Goal: Task Accomplishment & Management: Manage account settings

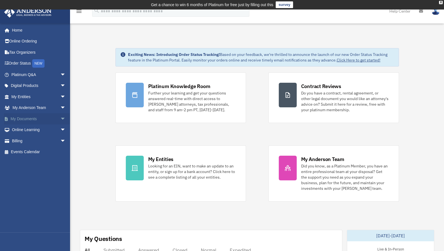
click at [55, 113] on link "My Documents arrow_drop_down" at bounding box center [39, 118] width 70 height 11
click at [60, 138] on span "arrow_drop_down" at bounding box center [65, 141] width 11 height 11
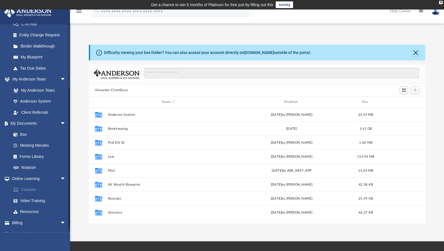
scroll to position [103, 0]
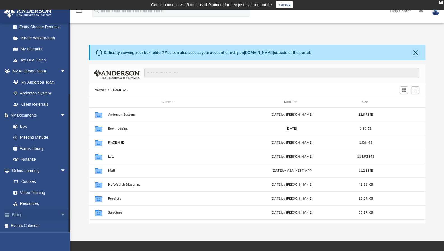
click at [60, 213] on span "arrow_drop_down" at bounding box center [65, 214] width 11 height 11
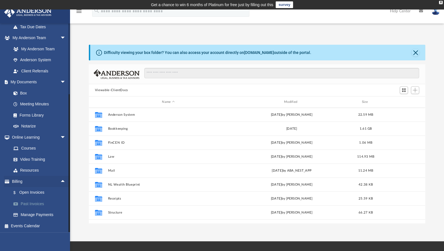
click at [40, 203] on link "Past Invoices" at bounding box center [41, 204] width 66 height 11
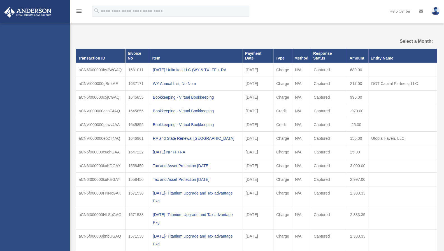
select select
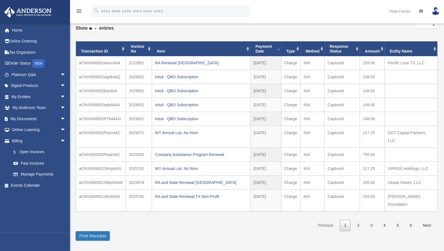
scroll to position [38, 0]
click at [98, 29] on select "** ** ** ***" at bounding box center [93, 28] width 11 height 6
select select "***"
click at [89, 25] on select "** ** ** ***" at bounding box center [93, 28] width 11 height 6
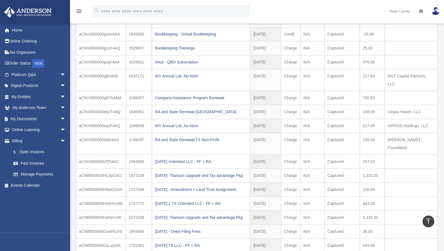
scroll to position [397, 0]
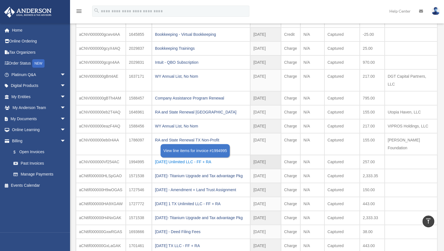
click at [203, 158] on div "[DATE] Unlimited LLC - FF + RA" at bounding box center [201, 162] width 92 height 8
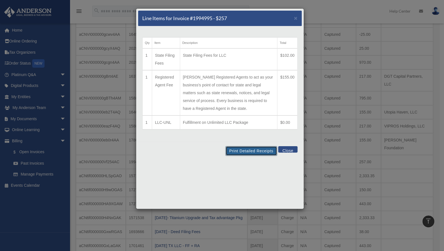
click at [262, 152] on button "Print Detailed Receipts" at bounding box center [250, 151] width 51 height 10
click at [290, 151] on button "Close" at bounding box center [287, 149] width 19 height 6
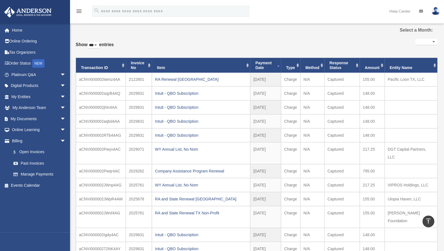
scroll to position [0, 0]
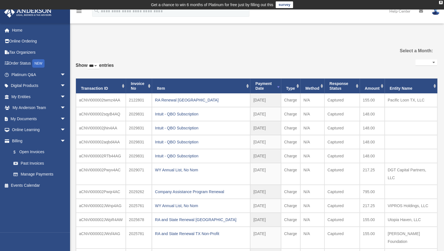
click at [426, 64] on select "**********" at bounding box center [426, 63] width 22 height 6
click at [415, 60] on select "**********" at bounding box center [426, 63] width 22 height 6
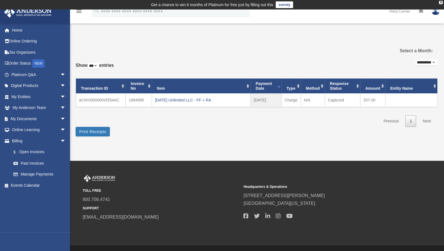
click at [426, 62] on select "**********" at bounding box center [426, 63] width 22 height 6
click at [419, 61] on select "**********" at bounding box center [426, 63] width 22 height 6
select select "**********"
click at [415, 60] on select "**********" at bounding box center [426, 63] width 22 height 6
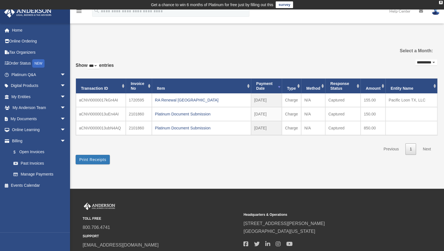
click at [427, 60] on select "**********" at bounding box center [426, 63] width 22 height 6
click at [425, 64] on select "**********" at bounding box center [426, 63] width 22 height 6
click at [35, 163] on link "Past Invoices" at bounding box center [41, 163] width 66 height 11
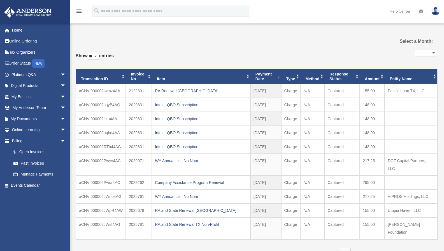
select select
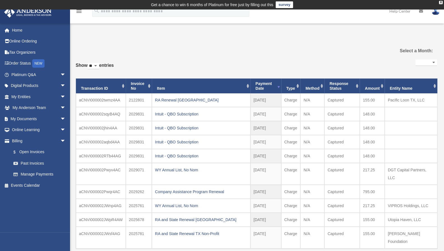
click at [99, 64] on select "** ** ** ***" at bounding box center [93, 66] width 11 height 6
select select "***"
click at [89, 63] on select "** ** ** ***" at bounding box center [93, 66] width 11 height 6
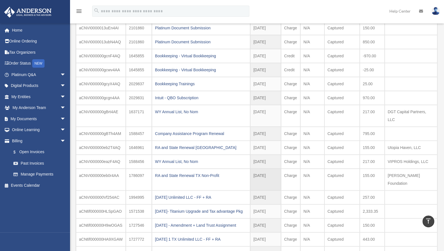
scroll to position [361, 0]
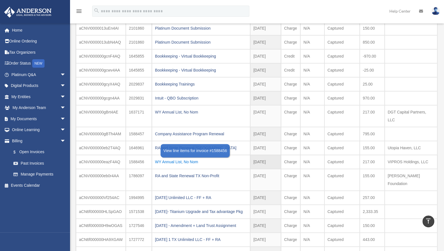
click at [193, 158] on div "WY Annual List, No Nom" at bounding box center [201, 162] width 92 height 8
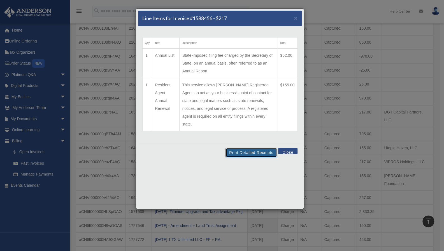
click at [246, 148] on button "Print Detailed Receipts" at bounding box center [250, 153] width 51 height 10
click at [289, 148] on button "Close" at bounding box center [287, 151] width 19 height 6
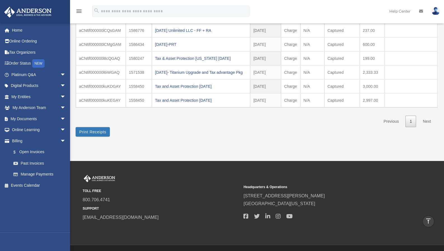
scroll to position [761, 0]
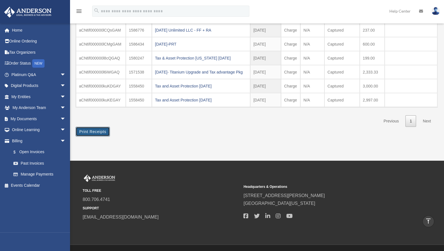
click at [101, 127] on button "Print Receipts" at bounding box center [93, 132] width 34 height 10
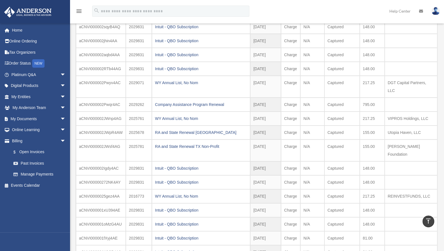
scroll to position [87, 0]
click at [426, 222] on icon "vertical_align_top" at bounding box center [428, 221] width 7 height 7
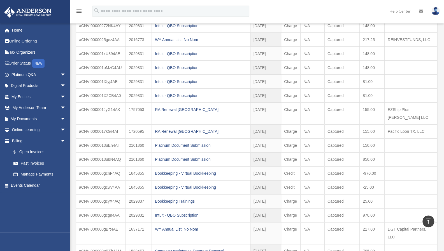
scroll to position [244, 0]
drag, startPoint x: 210, startPoint y: 65, endPoint x: 173, endPoint y: 68, distance: 37.1
click at [173, 75] on td "Intuit - QBO Subscription" at bounding box center [201, 82] width 98 height 14
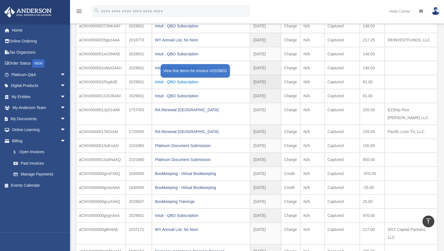
click at [179, 78] on div "Intuit - QBO Subscription" at bounding box center [201, 82] width 92 height 8
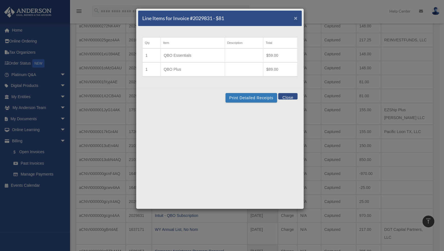
click at [295, 18] on span "×" at bounding box center [296, 18] width 4 height 6
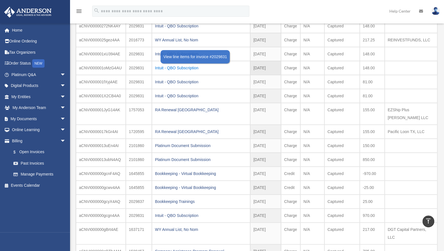
click at [192, 64] on div "Intuit - QBO Subscription" at bounding box center [201, 68] width 92 height 8
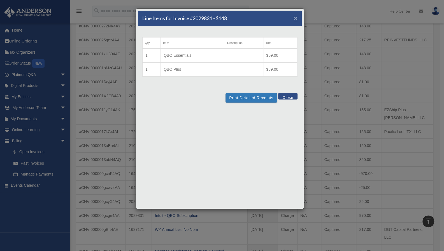
click at [296, 18] on span "×" at bounding box center [296, 18] width 4 height 6
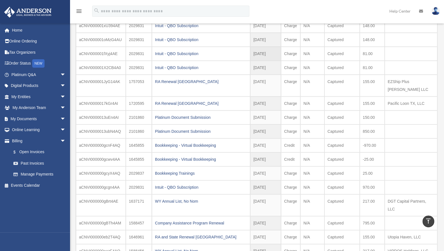
scroll to position [272, 0]
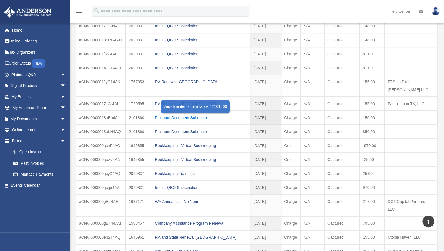
click at [200, 114] on div "Platinum Document Submission" at bounding box center [201, 118] width 92 height 8
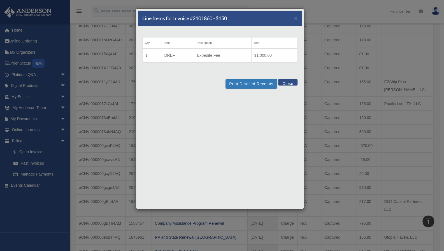
click at [286, 83] on button "Close" at bounding box center [287, 82] width 19 height 6
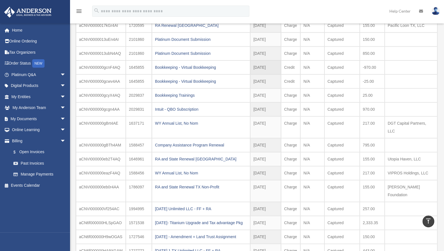
scroll to position [350, 0]
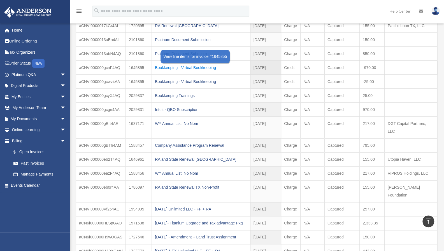
click at [211, 64] on div "Bookkeeping - Virtual Bookkeeping" at bounding box center [201, 68] width 92 height 8
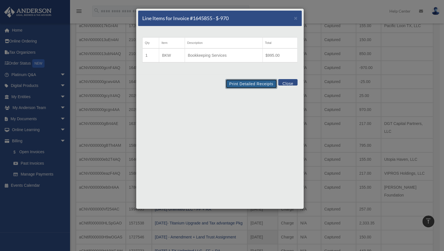
click at [243, 87] on button "Print Detailed Receipts" at bounding box center [250, 84] width 51 height 10
click at [292, 84] on button "Close" at bounding box center [287, 82] width 19 height 6
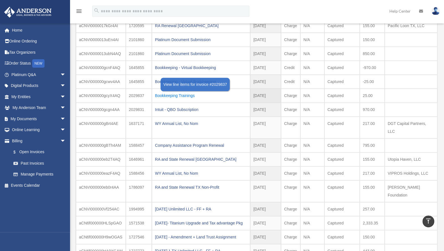
click at [193, 92] on div "Bookkeeping Trainings" at bounding box center [201, 96] width 92 height 8
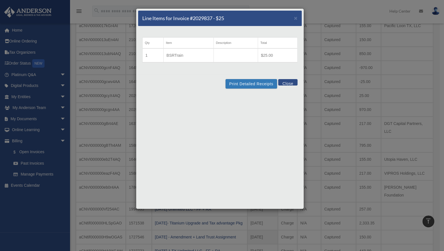
click at [288, 85] on button "Close" at bounding box center [287, 82] width 19 height 6
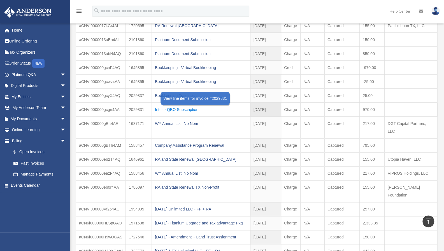
click at [186, 106] on div "Intuit - QBO Subscription" at bounding box center [201, 110] width 92 height 8
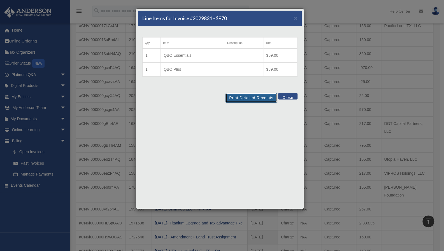
click at [242, 102] on button "Print Detailed Receipts" at bounding box center [250, 98] width 51 height 10
click at [293, 95] on button "Close" at bounding box center [287, 96] width 19 height 6
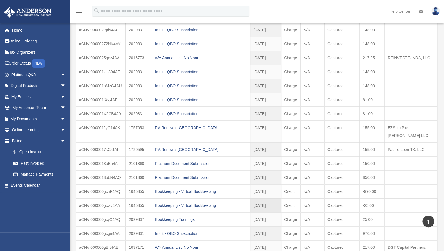
scroll to position [235, 0]
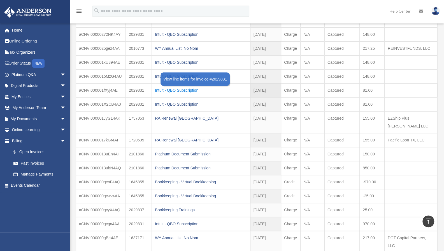
click at [188, 87] on div "Intuit - QBO Subscription" at bounding box center [201, 91] width 92 height 8
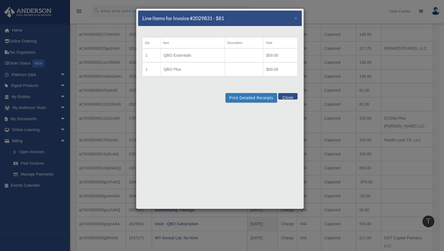
click at [290, 97] on button "Close" at bounding box center [287, 96] width 19 height 6
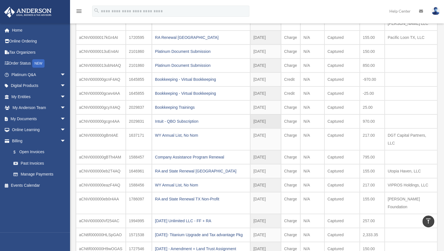
scroll to position [339, 0]
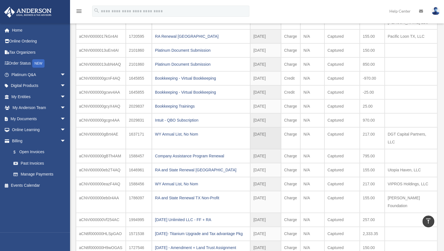
drag, startPoint x: 388, startPoint y: 106, endPoint x: 435, endPoint y: 102, distance: 47.2
click at [435, 127] on td "DGT Capital Partners, LLC" at bounding box center [410, 138] width 53 height 22
copy td "DGT Capital Partners, LLC"
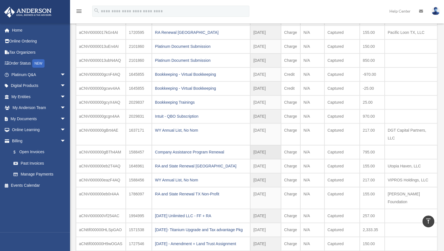
scroll to position [344, 0]
drag, startPoint x: 424, startPoint y: 129, endPoint x: 386, endPoint y: 131, distance: 38.1
click at [386, 159] on td "Utopia Haven, LLC" at bounding box center [410, 166] width 53 height 14
copy td "Utopia Haven, LLC"
drag, startPoint x: 426, startPoint y: 154, endPoint x: 386, endPoint y: 156, distance: 40.1
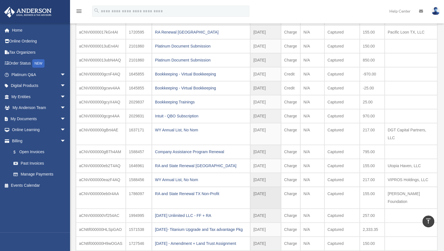
click at [386, 187] on td "[PERSON_NAME] Foundation" at bounding box center [410, 198] width 53 height 22
copy td "[PERSON_NAME] Foundation"
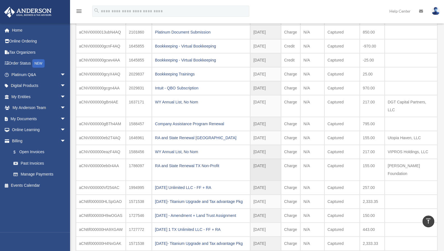
scroll to position [371, 0]
click at [285, 159] on td "Charge" at bounding box center [290, 170] width 19 height 22
drag, startPoint x: 432, startPoint y: 114, endPoint x: 385, endPoint y: 118, distance: 47.5
click at [385, 145] on td "VIPROS Holdings, LLC" at bounding box center [410, 152] width 53 height 14
copy td "VIPROS Holdings, LLC"
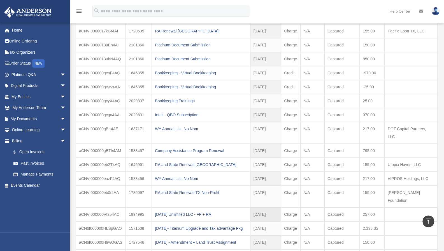
scroll to position [344, 0]
drag, startPoint x: 436, startPoint y: 100, endPoint x: 385, endPoint y: 99, distance: 50.7
click at [385, 122] on td "DGT Capital Partners, LLC" at bounding box center [410, 133] width 53 height 22
copy td "DGT Capital Partners, LLC"
click at [223, 211] on div "[DATE] Unlimited LLC - FF + RA" at bounding box center [201, 215] width 92 height 8
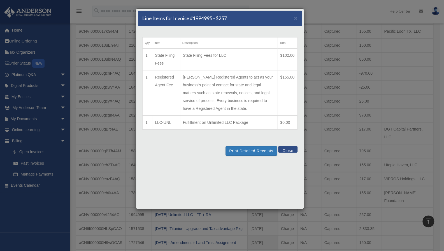
drag, startPoint x: 175, startPoint y: 124, endPoint x: 155, endPoint y: 125, distance: 19.6
click at [155, 125] on td "LLC-UNL" at bounding box center [166, 123] width 28 height 14
click at [315, 77] on div "Line Items for Invoice #1994995 - $257 × Qty Item Description Total 1 State Fil…" at bounding box center [222, 125] width 444 height 251
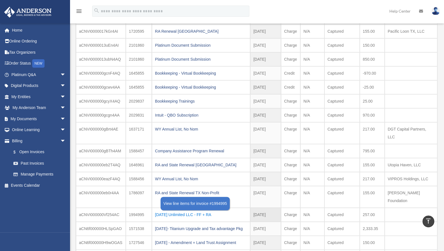
click at [211, 211] on div "[DATE] Unlimited LLC - FF + RA" at bounding box center [201, 215] width 92 height 8
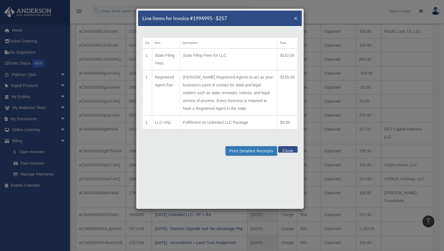
click at [296, 18] on span "×" at bounding box center [296, 18] width 4 height 6
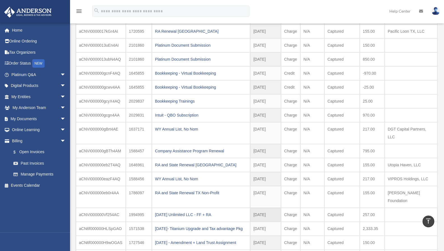
click at [140, 208] on td "1994995" at bounding box center [139, 215] width 26 height 14
copy td "1994995"
